Goal: Navigation & Orientation: Find specific page/section

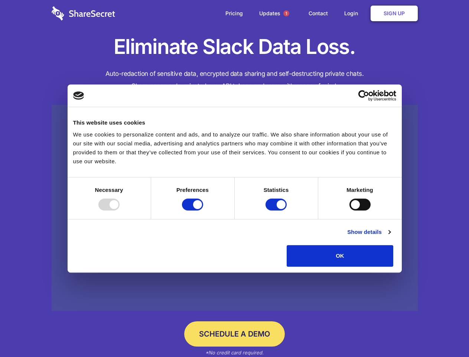
click at [120, 210] on div at bounding box center [108, 204] width 21 height 12
click at [203, 210] on input "Preferences" at bounding box center [192, 204] width 21 height 12
checkbox input "false"
click at [277, 210] on input "Statistics" at bounding box center [276, 204] width 21 height 12
checkbox input "false"
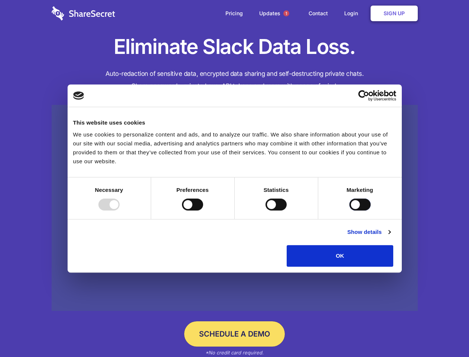
click at [350, 210] on input "Marketing" at bounding box center [360, 204] width 21 height 12
checkbox input "true"
click at [390, 236] on link "Show details" at bounding box center [368, 231] width 43 height 9
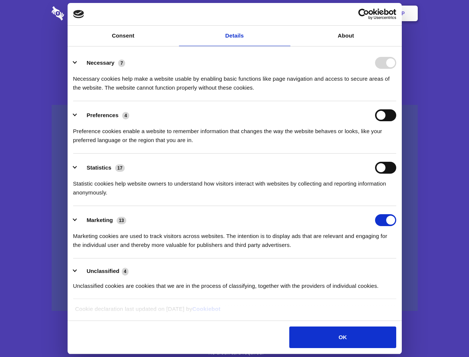
click at [396, 101] on li "Necessary 7 Necessary cookies help make a website usable by enabling basic func…" at bounding box center [234, 75] width 323 height 52
click at [286, 13] on span "1" at bounding box center [286, 13] width 6 height 6
